Goal: Information Seeking & Learning: Learn about a topic

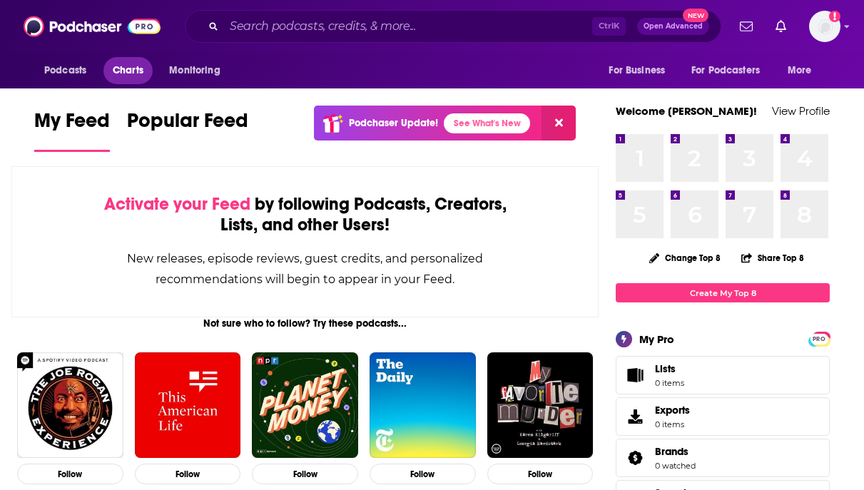
click at [134, 74] on span "Charts" at bounding box center [128, 71] width 31 height 20
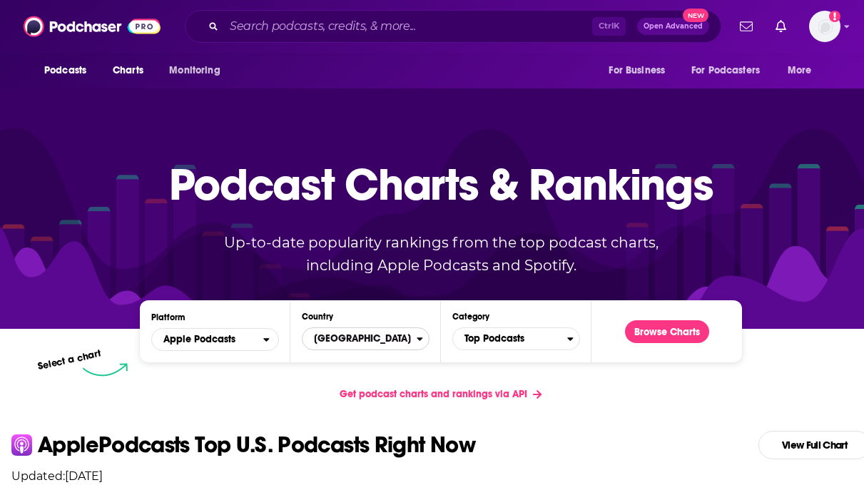
click at [398, 338] on span "United States" at bounding box center [360, 339] width 114 height 24
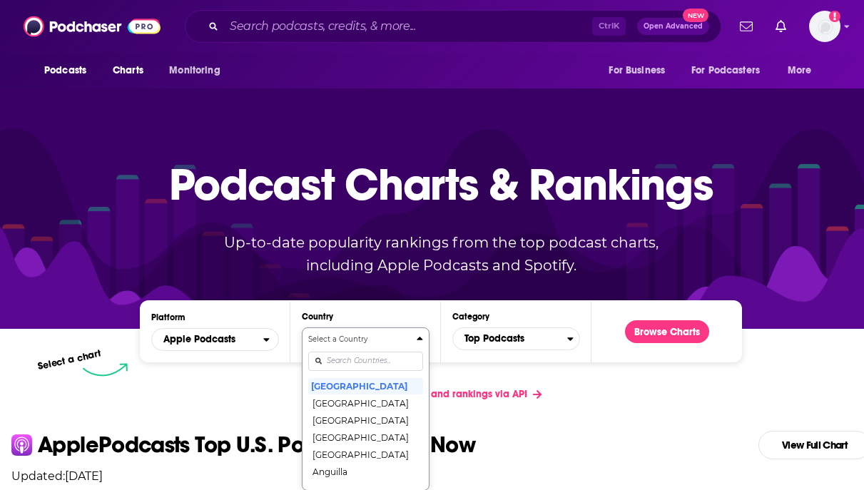
scroll to position [116, 0]
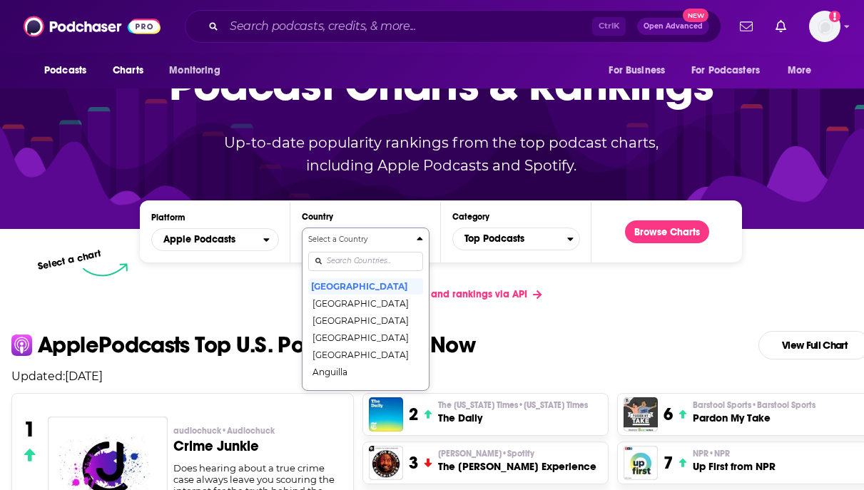
click at [368, 359] on div "Select a Country United States Afghanistan Albania Algeria Angola Anguilla Anti…" at bounding box center [365, 309] width 115 height 151
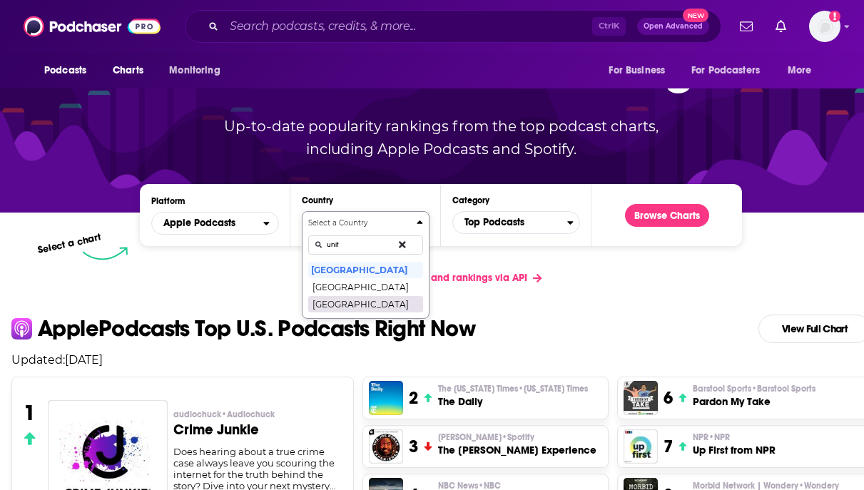
type input "unit"
click at [369, 299] on button "United Kingdom" at bounding box center [365, 303] width 115 height 17
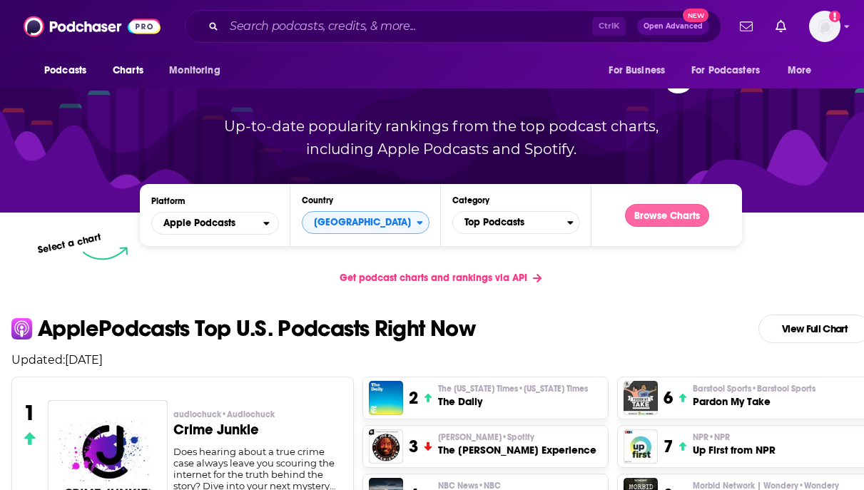
click at [652, 213] on button "Browse Charts" at bounding box center [667, 215] width 84 height 23
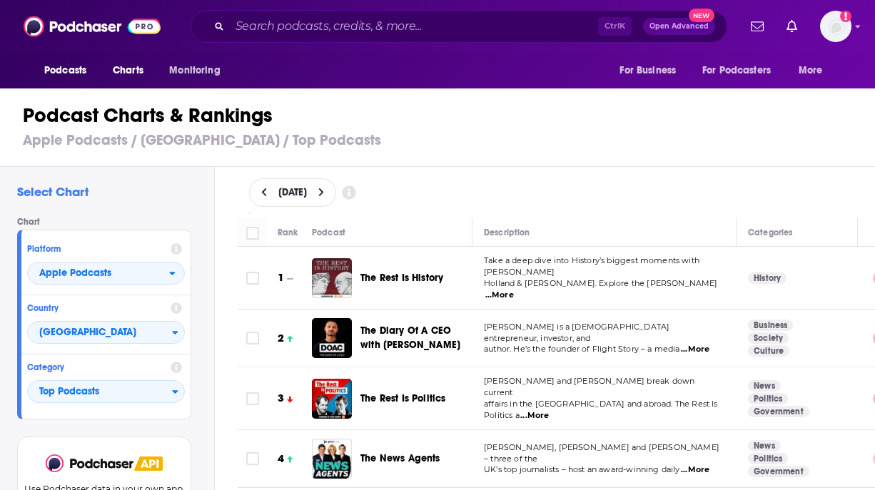
click at [325, 188] on icon at bounding box center [321, 193] width 6 height 10
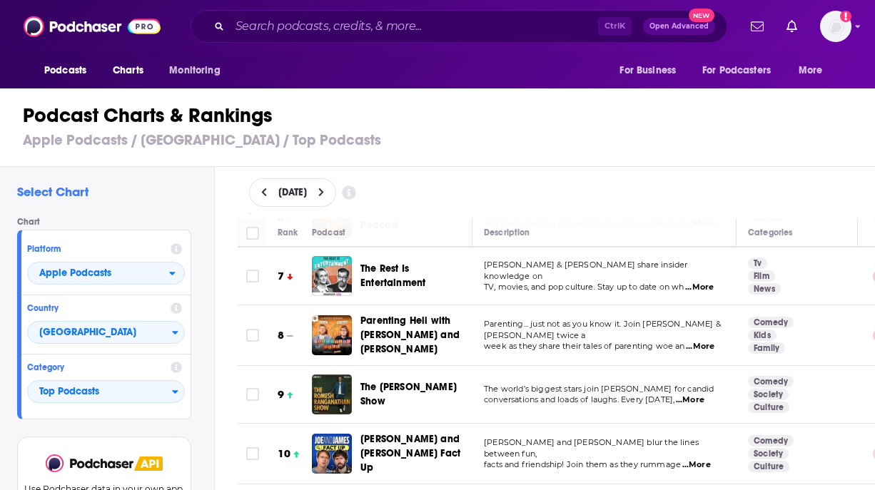
scroll to position [357, 0]
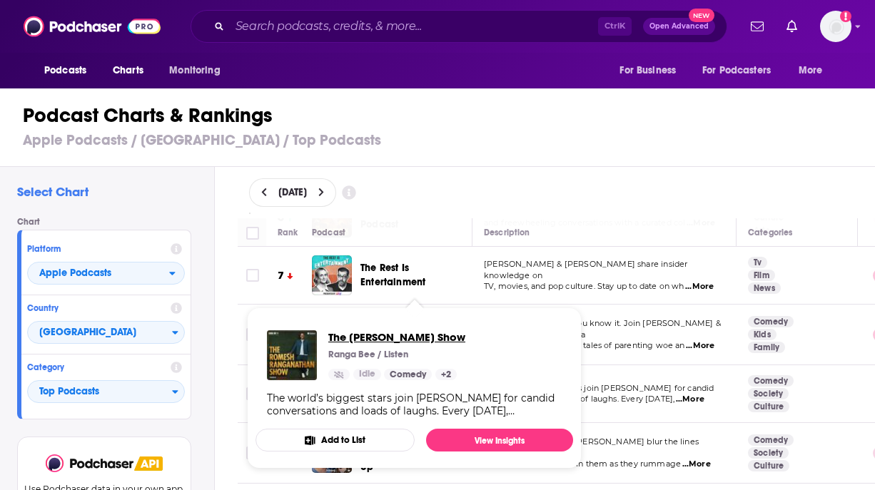
click at [378, 339] on span "The Romesh Ranganathan Show" at bounding box center [396, 337] width 137 height 14
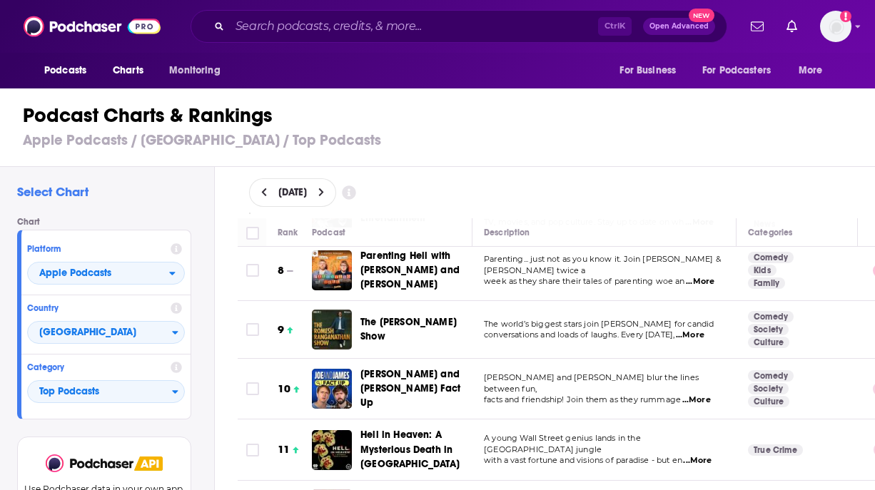
scroll to position [500, 0]
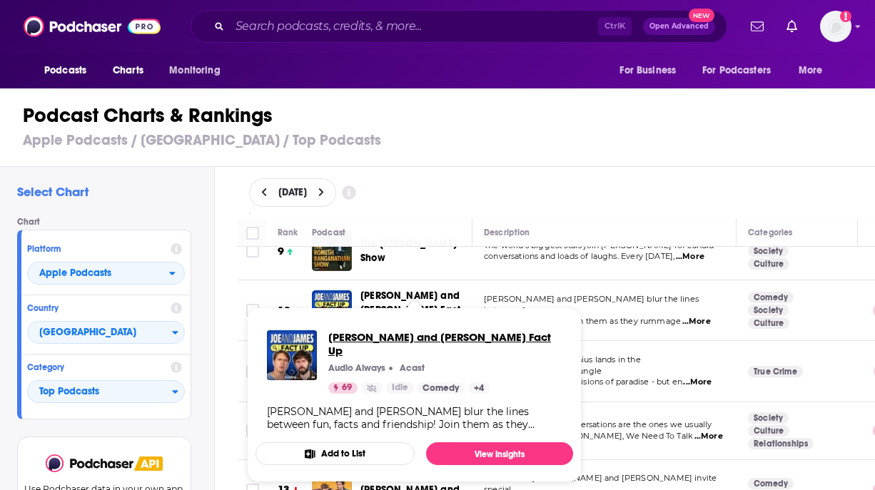
click at [393, 331] on span "Joe and James Fact Up" at bounding box center [444, 343] width 233 height 27
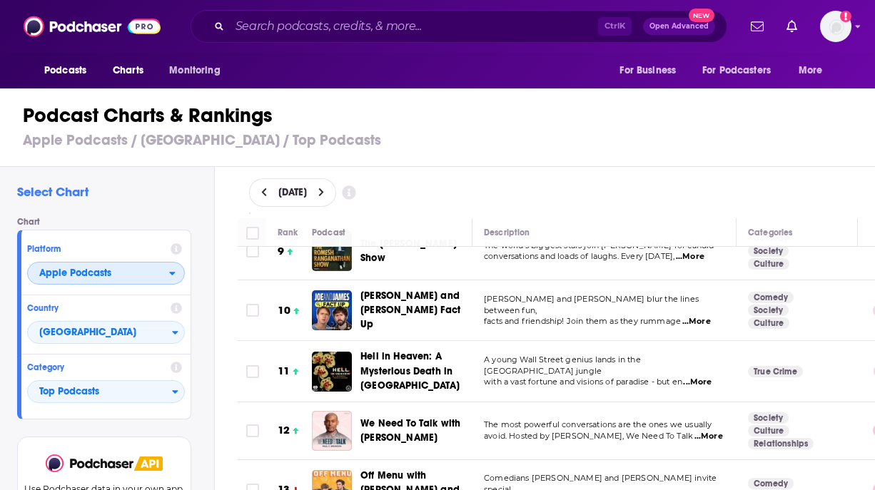
click at [157, 266] on span "Apple Podcasts" at bounding box center [98, 274] width 141 height 24
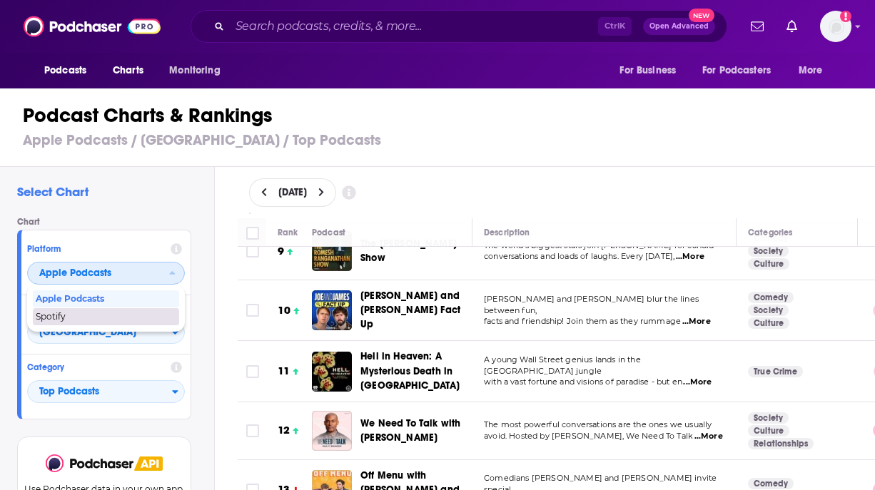
click at [124, 318] on span "Spotify" at bounding box center [105, 317] width 139 height 9
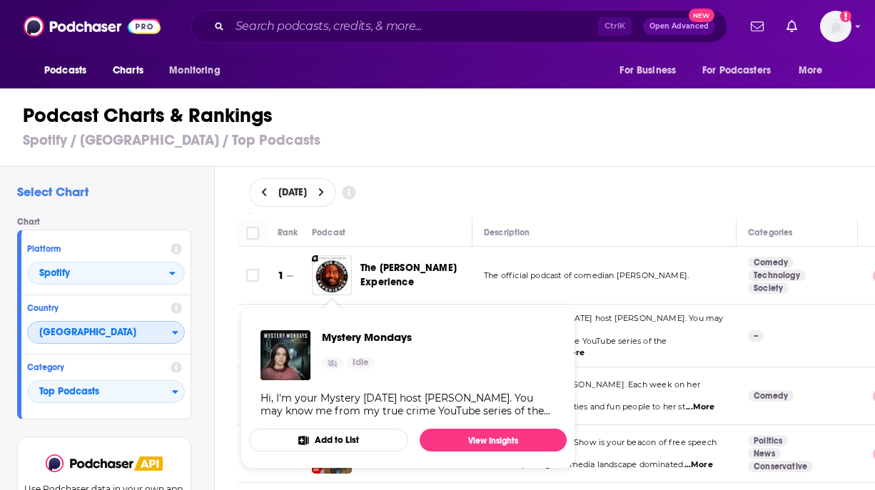
click at [119, 341] on span "United States" at bounding box center [100, 333] width 144 height 24
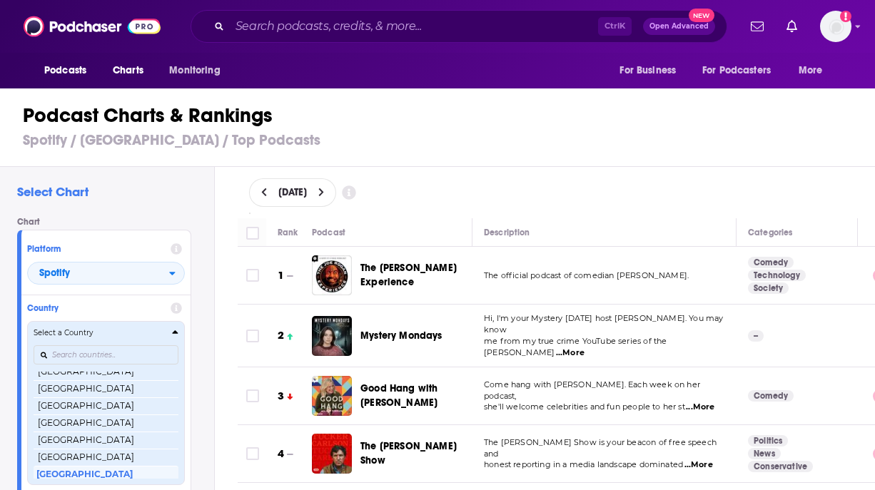
scroll to position [338, 0]
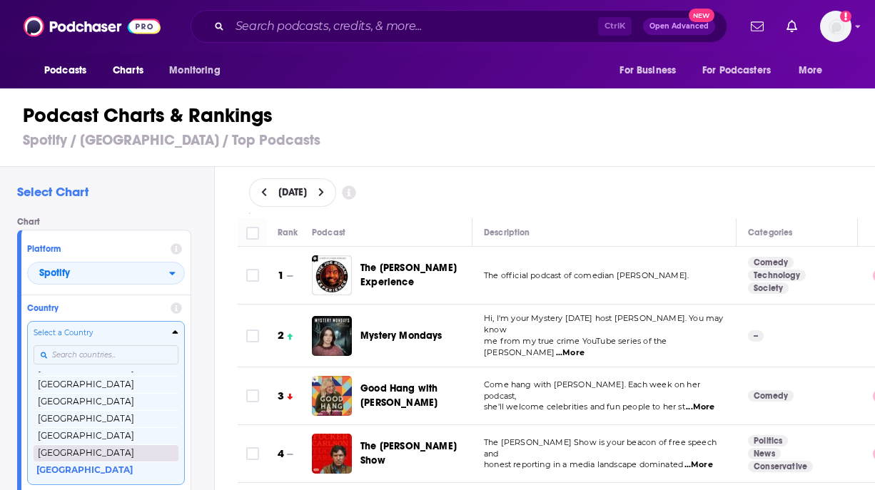
click at [113, 458] on button "United Kingdom" at bounding box center [106, 453] width 145 height 17
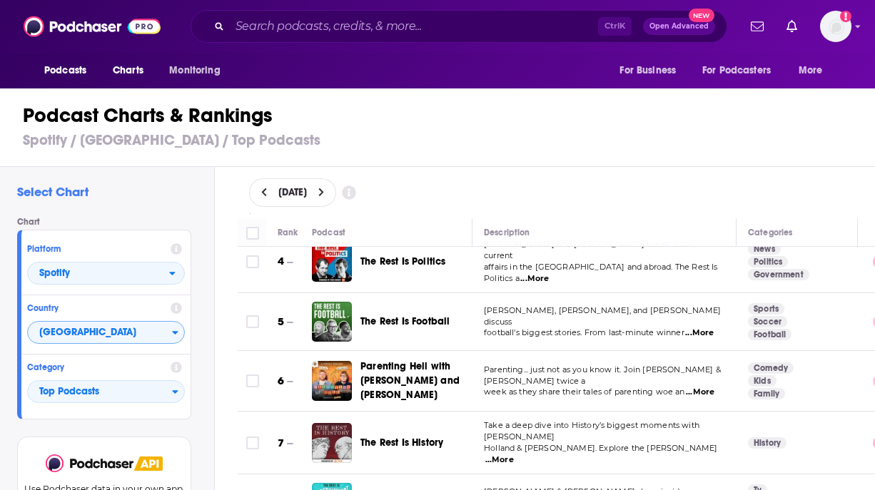
scroll to position [214, 0]
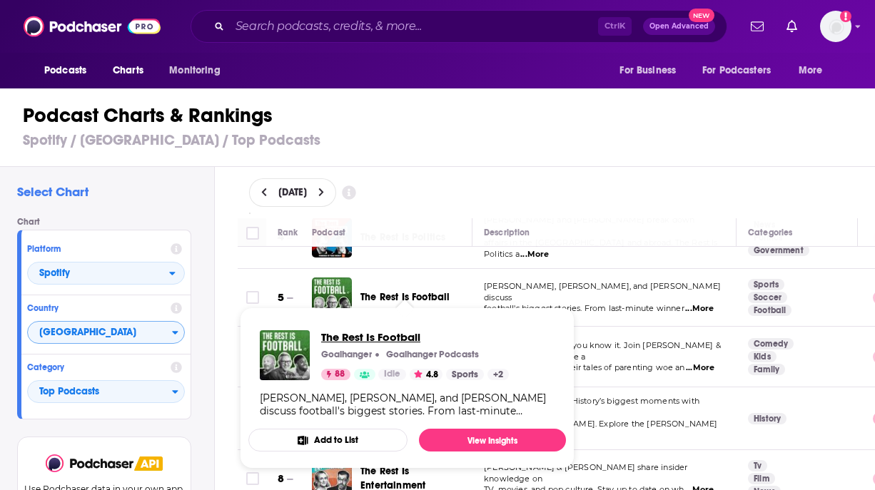
drag, startPoint x: 401, startPoint y: 333, endPoint x: 403, endPoint y: 310, distance: 23.7
click at [401, 333] on span "The Rest Is Football" at bounding box center [415, 337] width 188 height 14
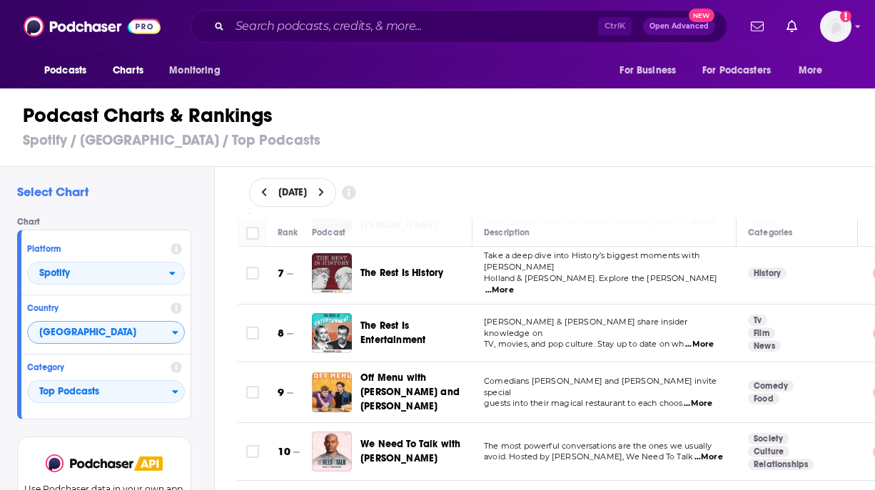
scroll to position [0, 0]
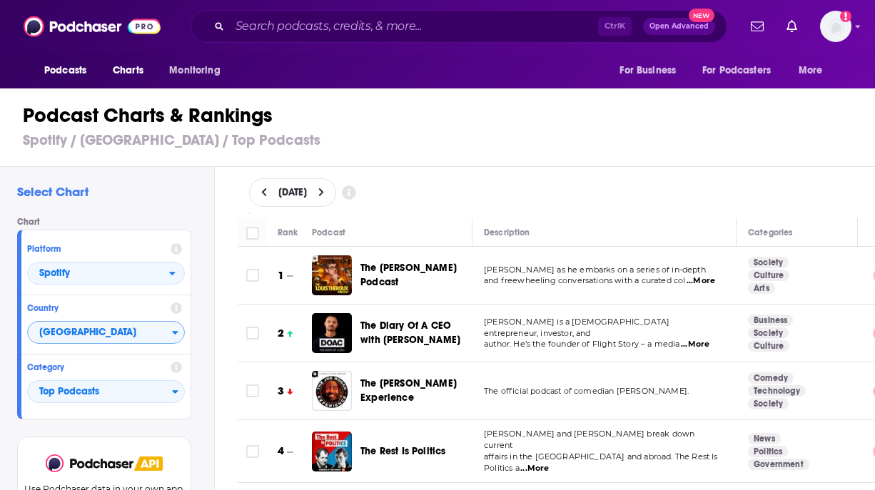
click at [84, 408] on div "Category Top Podcasts" at bounding box center [105, 384] width 169 height 59
click at [90, 396] on span "Top Podcasts" at bounding box center [100, 392] width 144 height 24
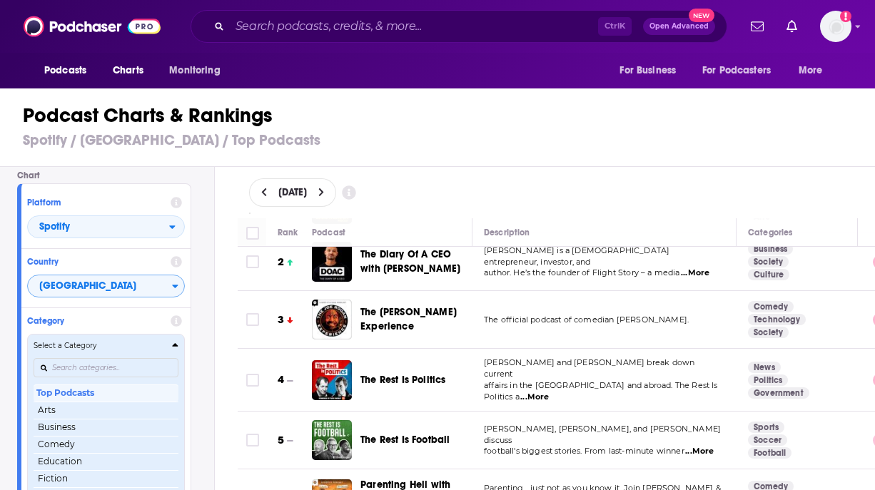
scroll to position [71, 0]
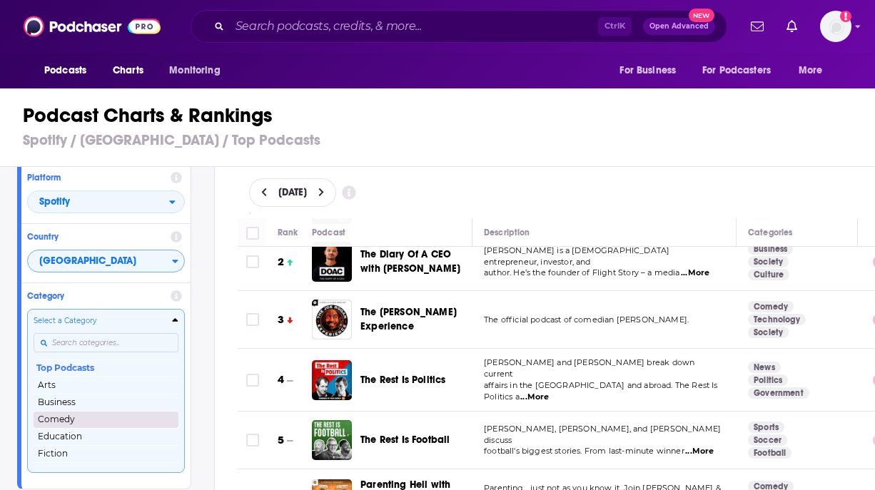
click at [106, 412] on button "Comedy" at bounding box center [106, 419] width 145 height 17
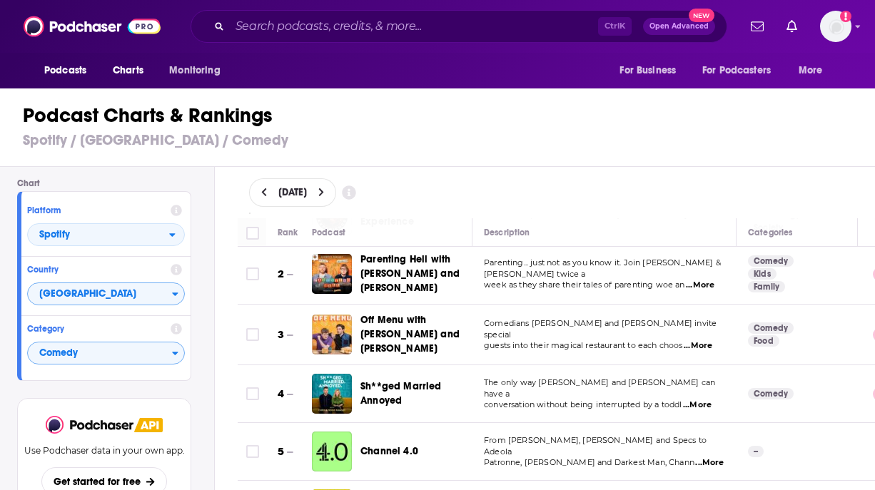
scroll to position [143, 0]
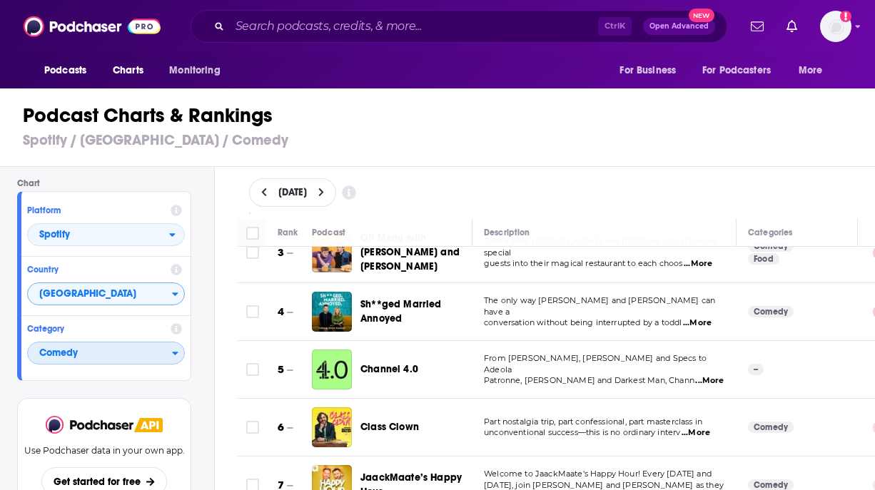
click at [64, 348] on span "Comedy" at bounding box center [100, 354] width 144 height 24
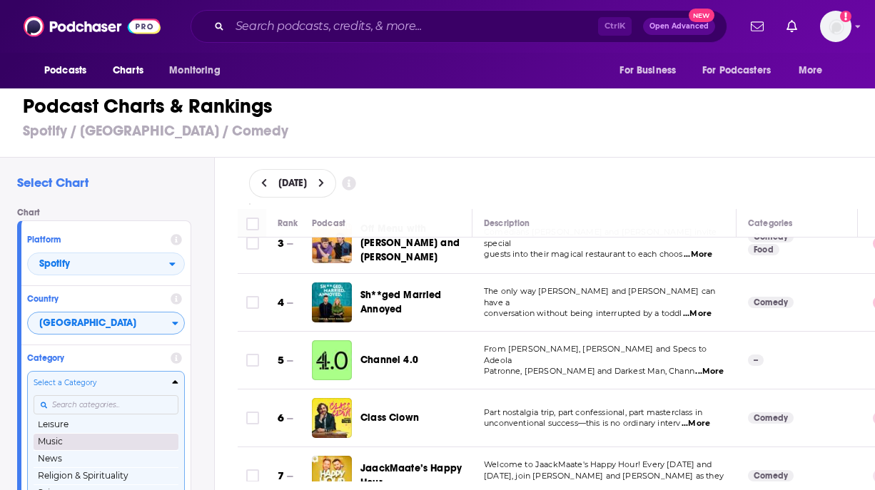
click at [97, 443] on button "Music" at bounding box center [106, 441] width 145 height 17
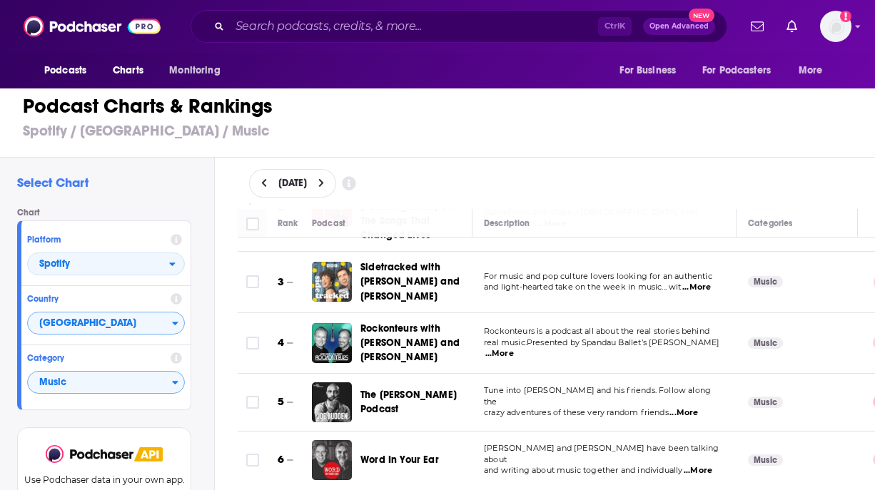
scroll to position [143, 0]
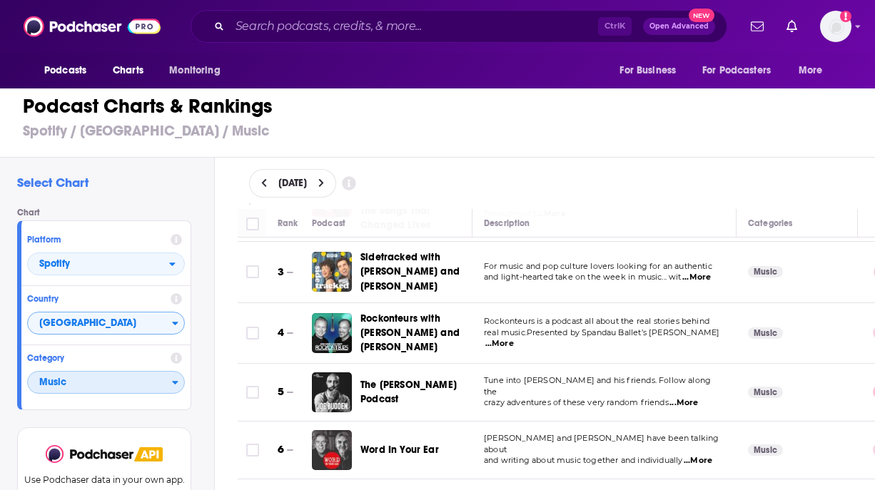
click at [55, 380] on span "Music" at bounding box center [100, 383] width 144 height 24
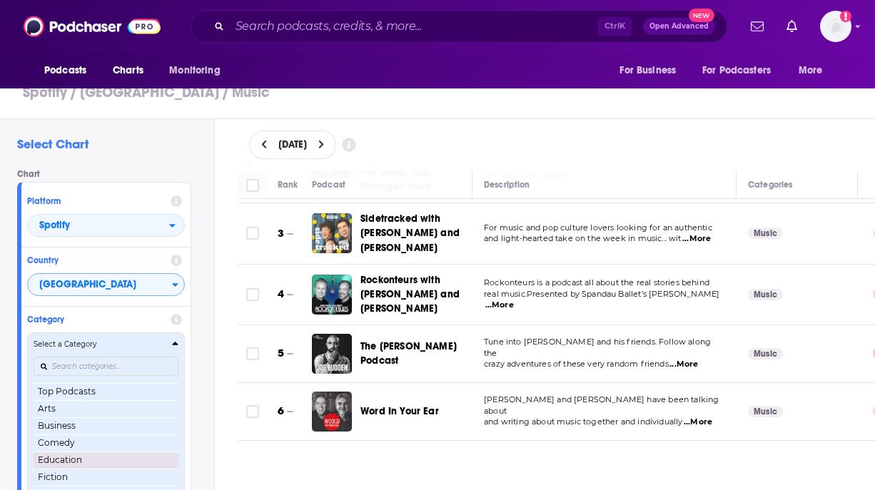
scroll to position [64, 0]
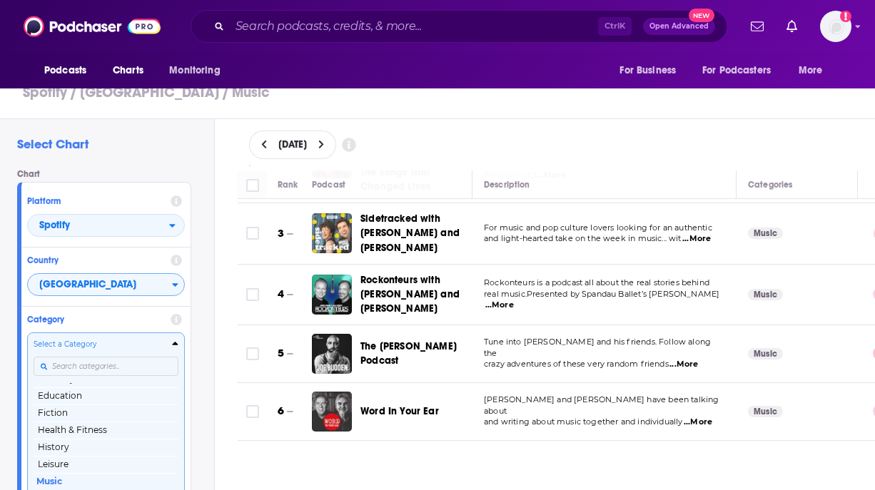
click at [82, 368] on input "Categories" at bounding box center [106, 366] width 145 height 19
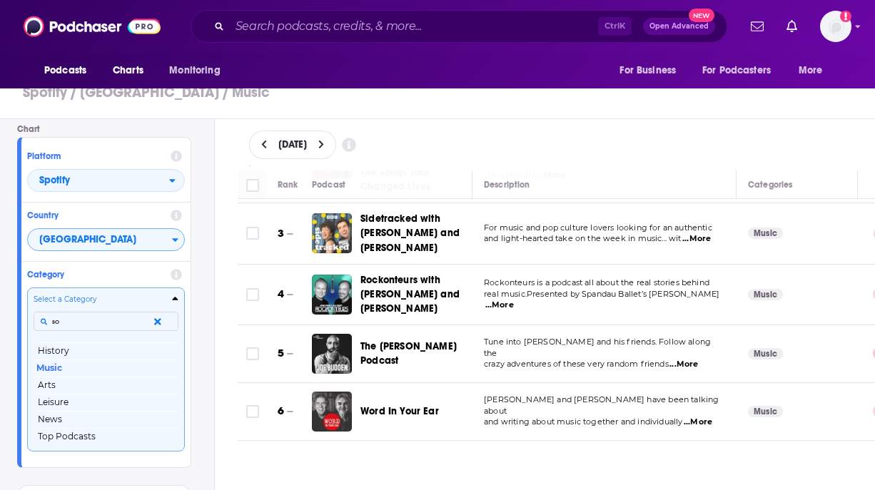
scroll to position [0, 0]
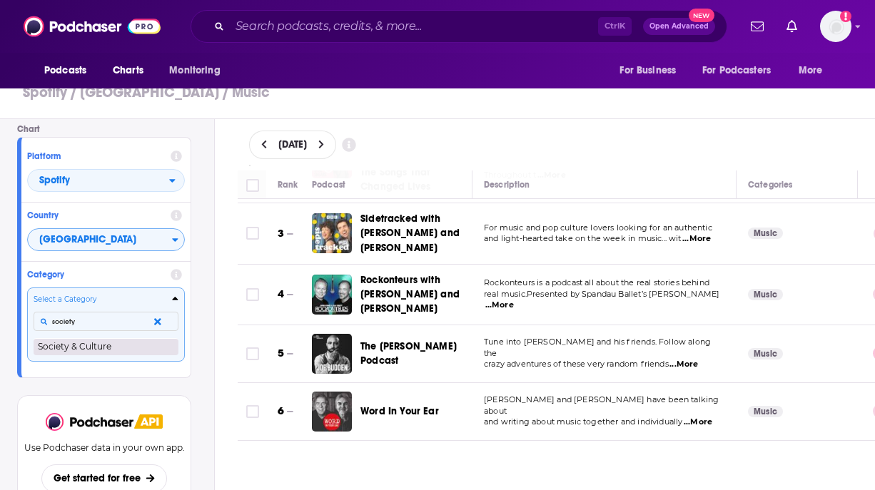
type input "society"
click at [86, 345] on button "Society & Culture" at bounding box center [106, 346] width 145 height 17
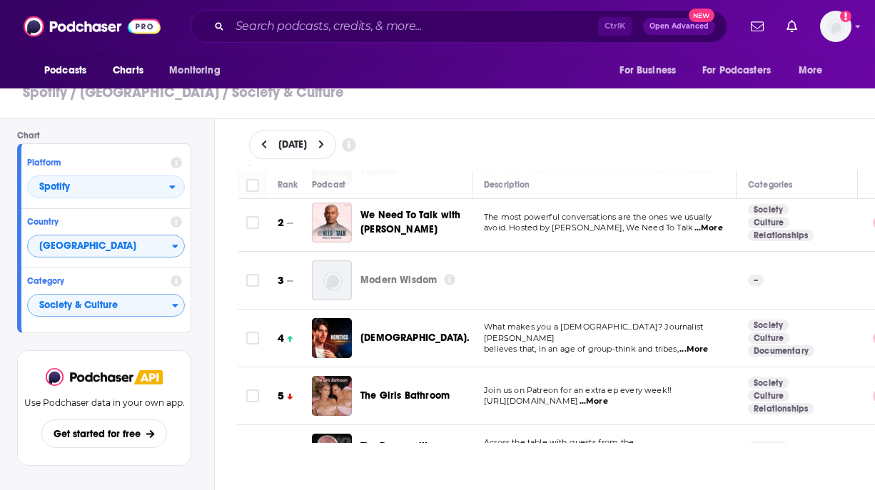
scroll to position [143, 0]
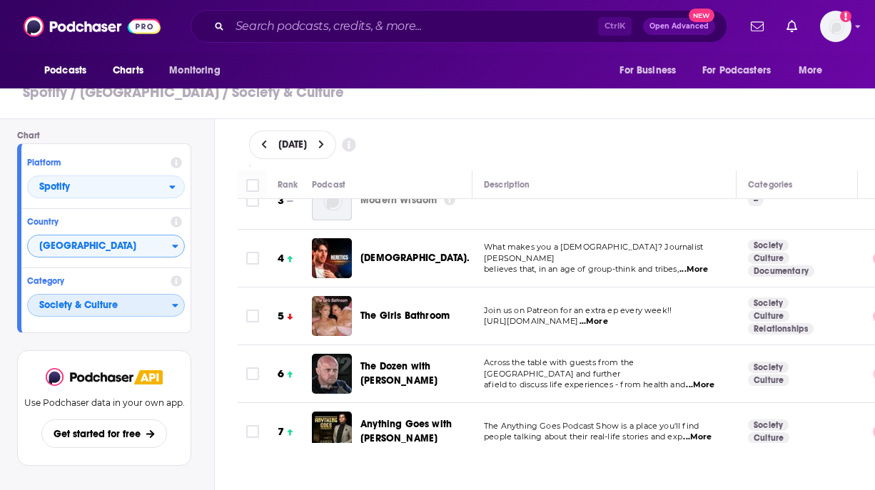
click at [66, 308] on span "Society & Culture" at bounding box center [100, 306] width 144 height 24
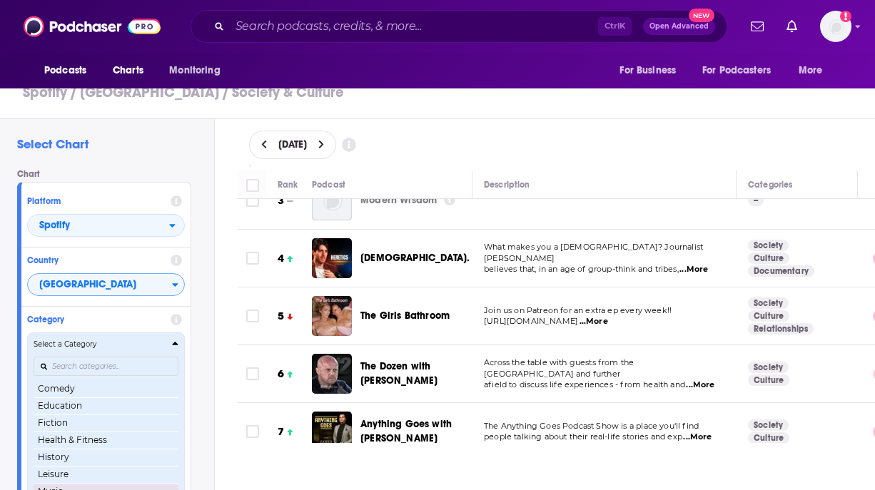
scroll to position [0, 0]
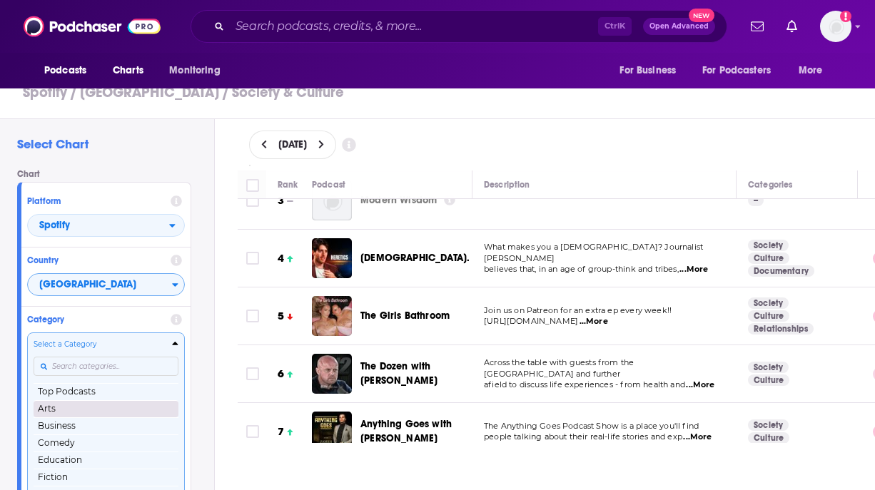
click at [71, 411] on button "Arts" at bounding box center [106, 408] width 145 height 17
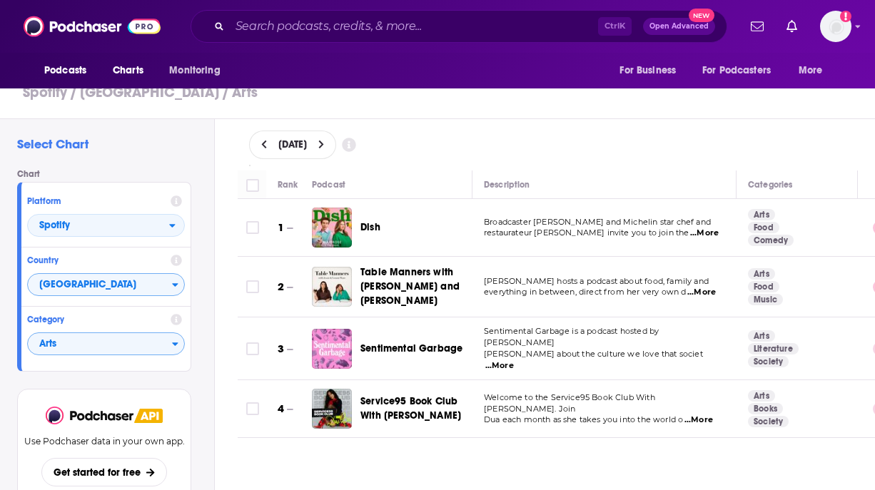
scroll to position [71, 0]
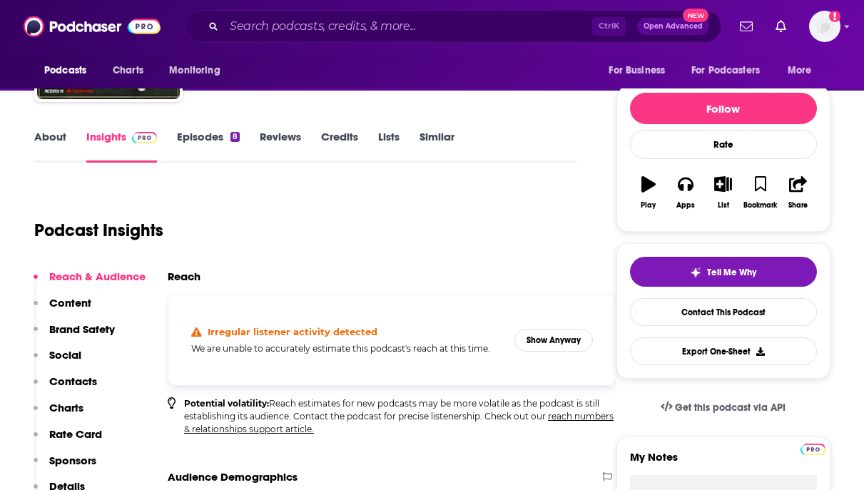
scroll to position [143, 0]
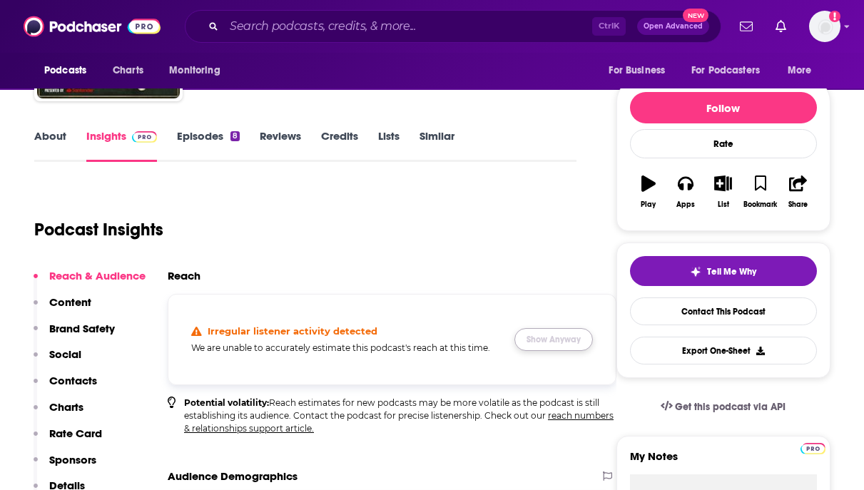
click at [551, 335] on button "Show Anyway" at bounding box center [554, 339] width 79 height 23
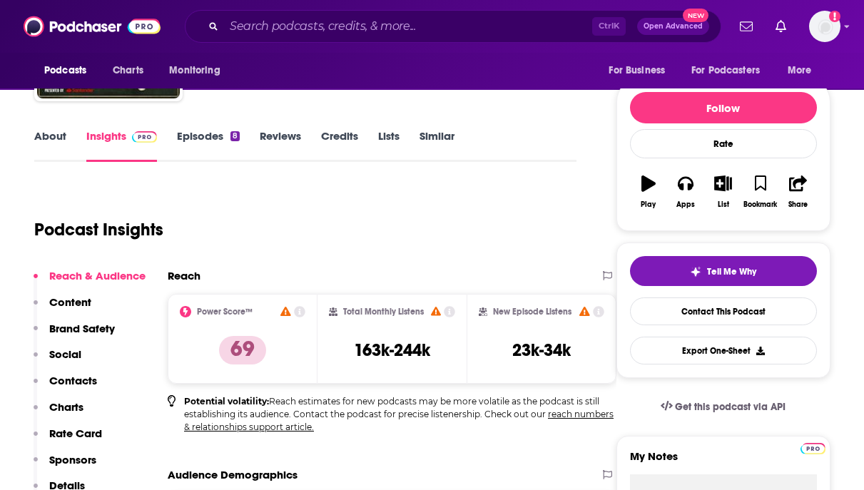
scroll to position [0, 0]
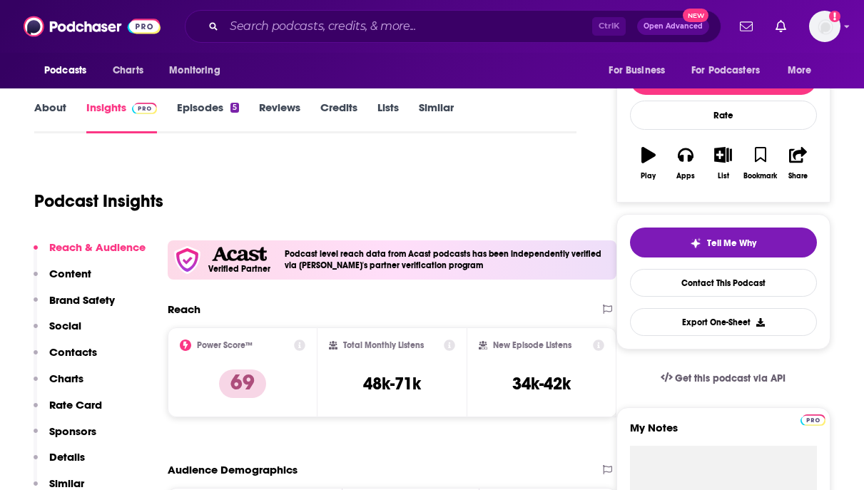
scroll to position [214, 0]
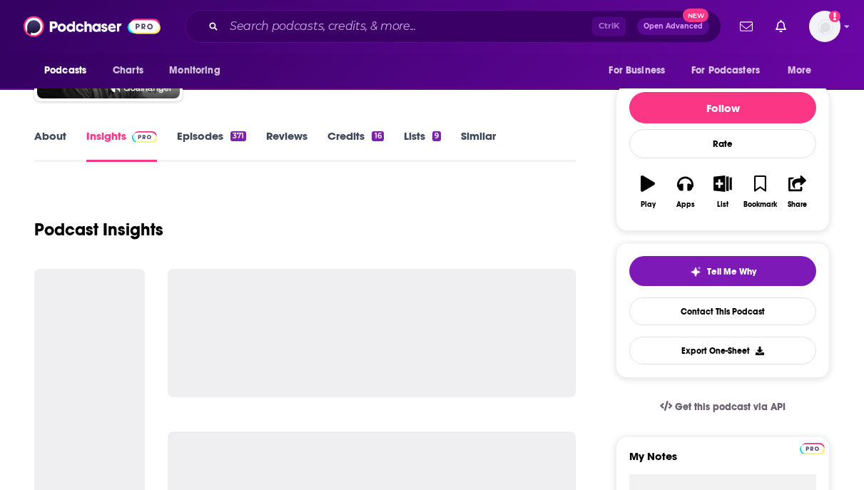
scroll to position [214, 0]
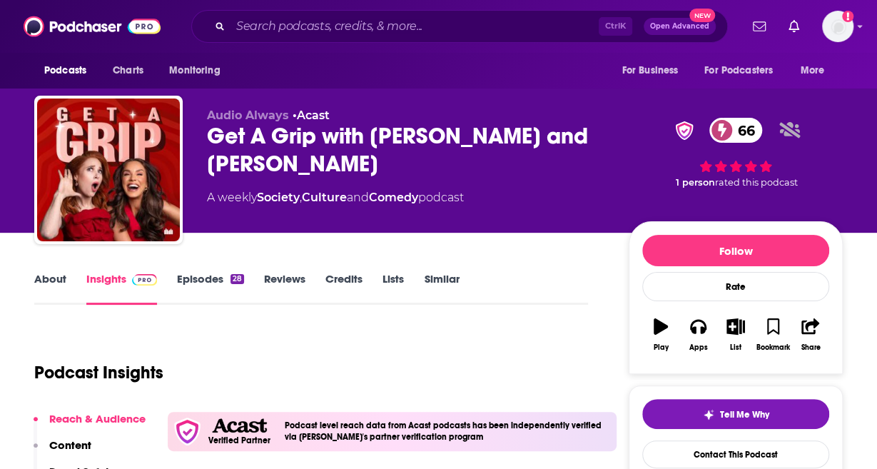
click at [214, 282] on link "Episodes 28" at bounding box center [210, 288] width 67 height 33
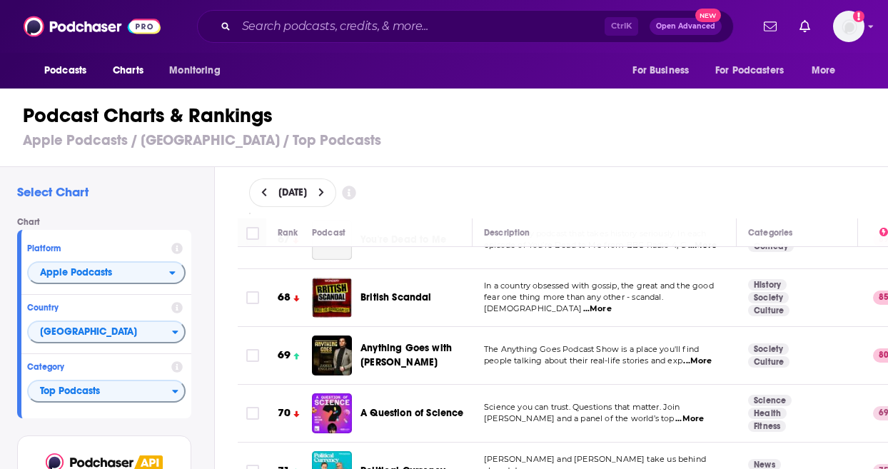
scroll to position [4032, 0]
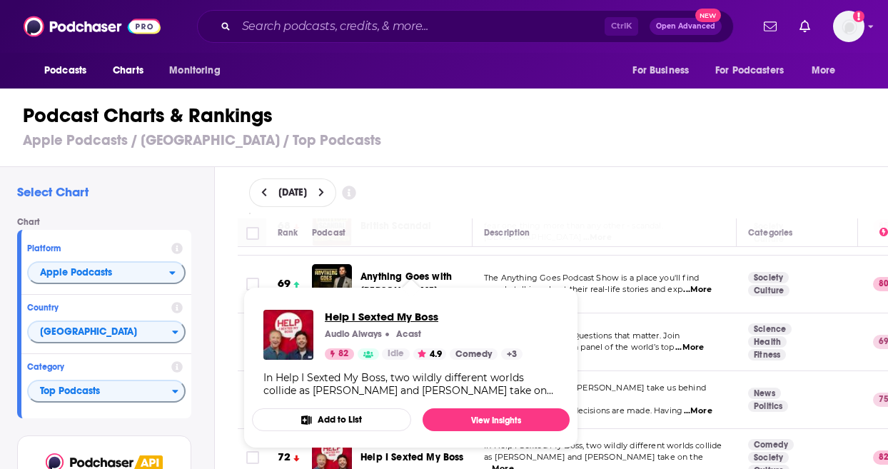
click at [368, 310] on span "Help I Sexted My Boss" at bounding box center [424, 317] width 198 height 14
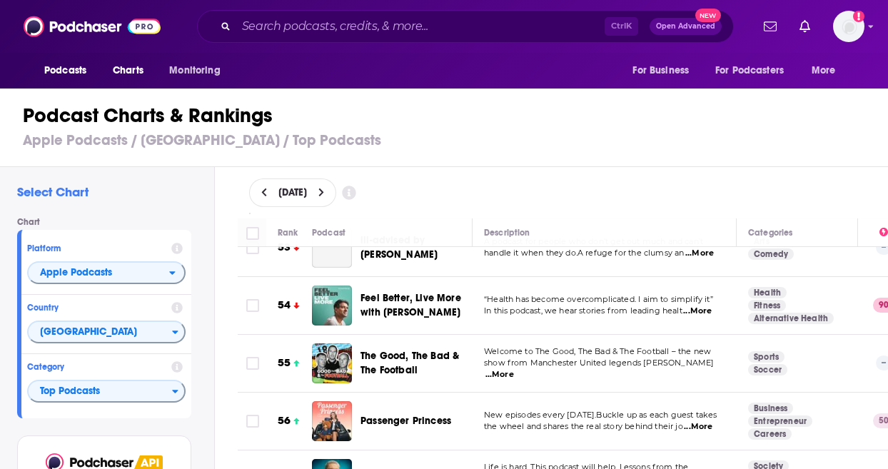
scroll to position [2890, 0]
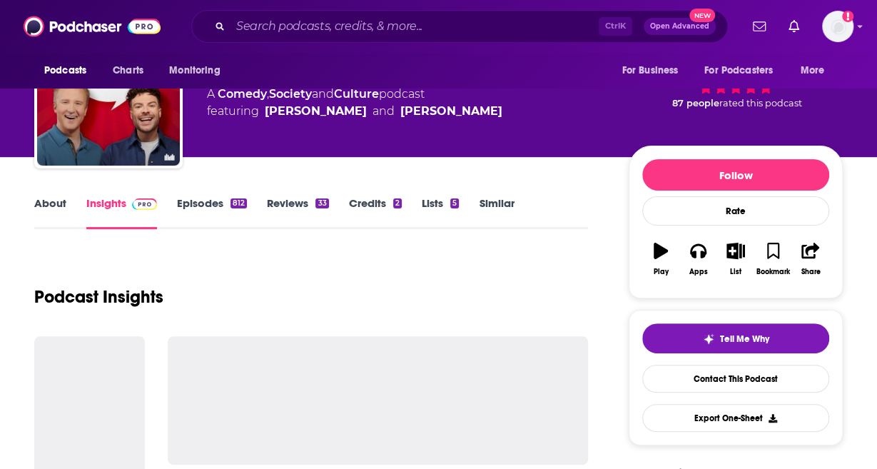
scroll to position [47, 0]
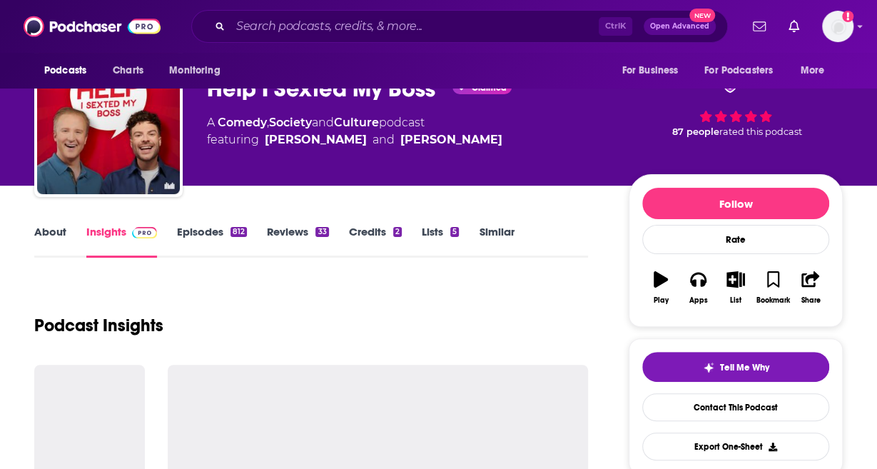
click at [204, 241] on link "Episodes 812" at bounding box center [212, 241] width 70 height 33
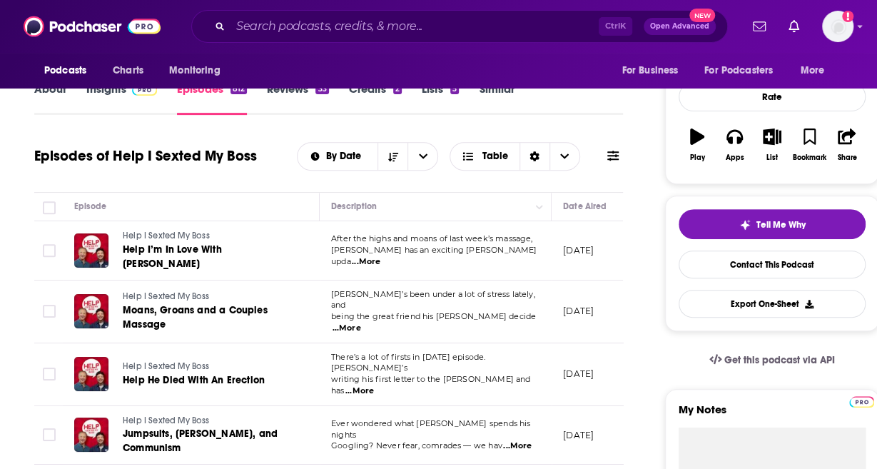
scroll to position [214, 0]
